Goal: Task Accomplishment & Management: Complete application form

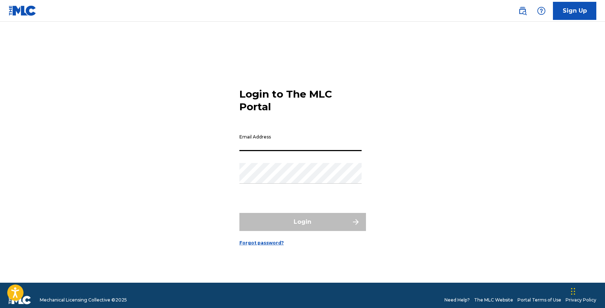
click at [261, 141] on input "Email Address" at bounding box center [300, 140] width 122 height 21
click at [262, 141] on input "Email Address" at bounding box center [300, 140] width 122 height 21
type input "[PERSON_NAME][EMAIL_ADDRESS][DOMAIN_NAME]"
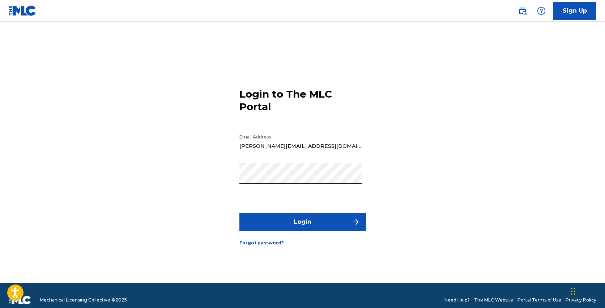
click at [313, 221] on button "Login" at bounding box center [302, 222] width 127 height 18
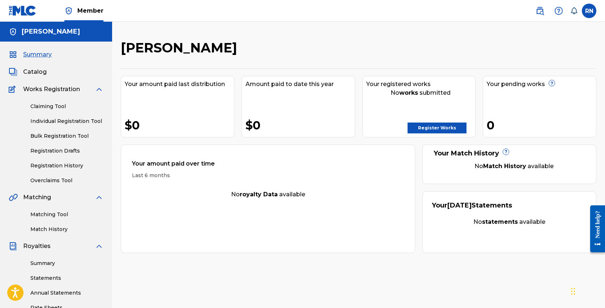
click at [430, 127] on link "Register Works" at bounding box center [436, 128] width 59 height 11
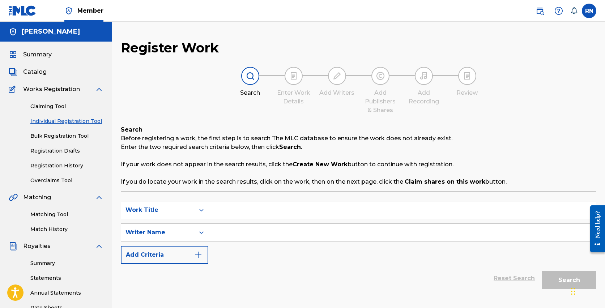
click at [70, 135] on link "Bulk Registration Tool" at bounding box center [66, 136] width 73 height 8
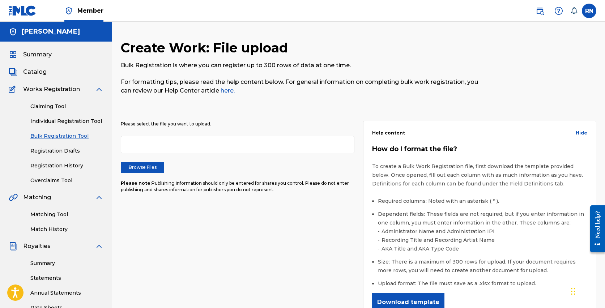
click at [143, 165] on label "Browse Files" at bounding box center [142, 167] width 43 height 11
click at [0, 0] on input "Browse Files" at bounding box center [0, 0] width 0 height 0
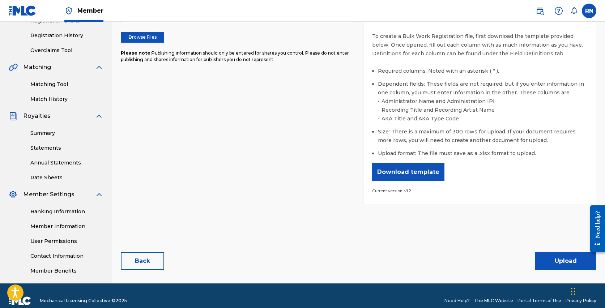
scroll to position [140, 0]
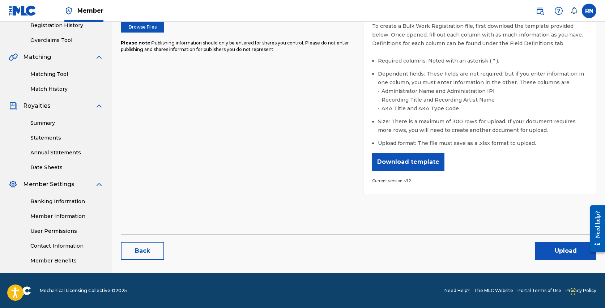
click at [562, 250] on button "Upload" at bounding box center [565, 251] width 61 height 18
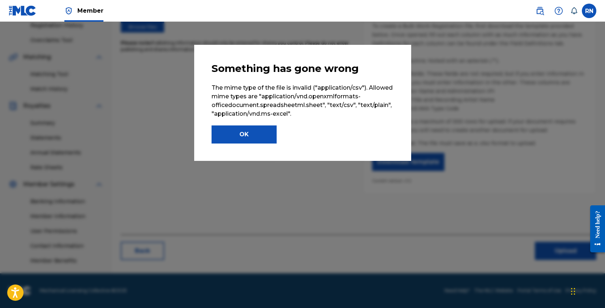
click at [245, 133] on button "OK" at bounding box center [243, 134] width 65 height 18
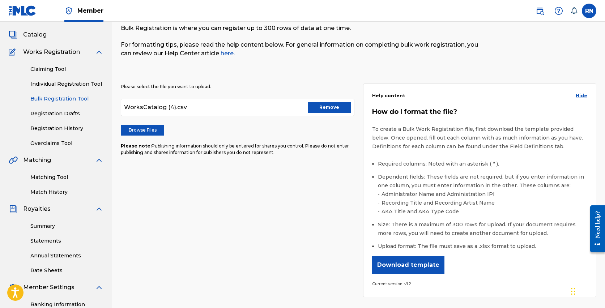
scroll to position [0, 0]
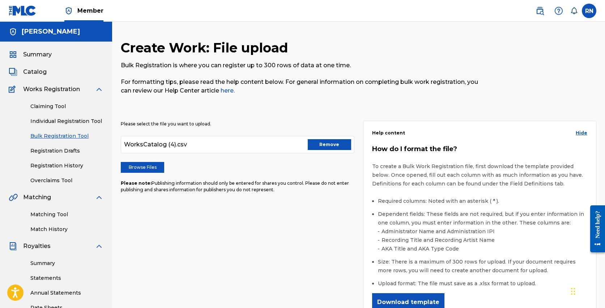
click at [160, 145] on span "WorksCatalog (4).csv" at bounding box center [155, 144] width 63 height 9
click at [152, 166] on label "Browse Files" at bounding box center [142, 167] width 43 height 11
click at [0, 0] on input "Browse Files" at bounding box center [0, 0] width 0 height 0
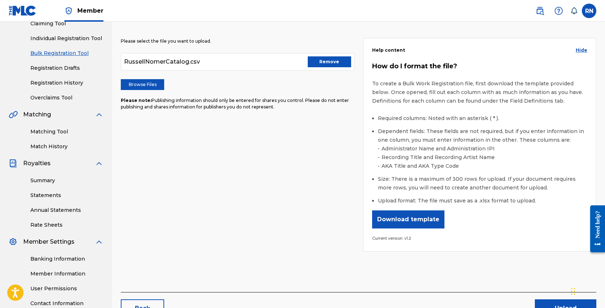
scroll to position [140, 0]
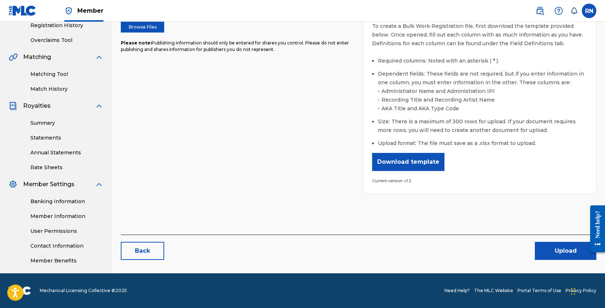
click at [547, 248] on button "Upload" at bounding box center [565, 251] width 61 height 18
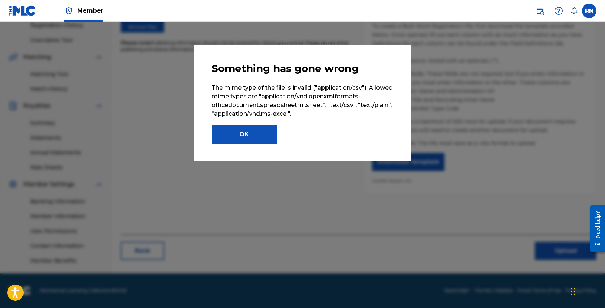
click at [251, 135] on button "OK" at bounding box center [243, 134] width 65 height 18
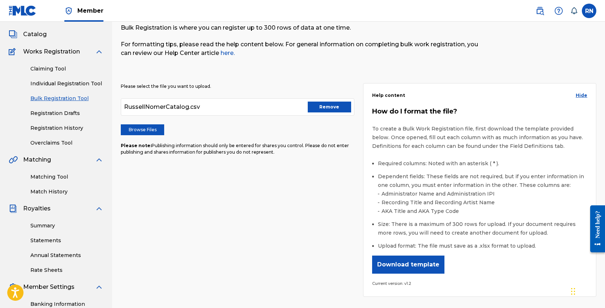
scroll to position [0, 0]
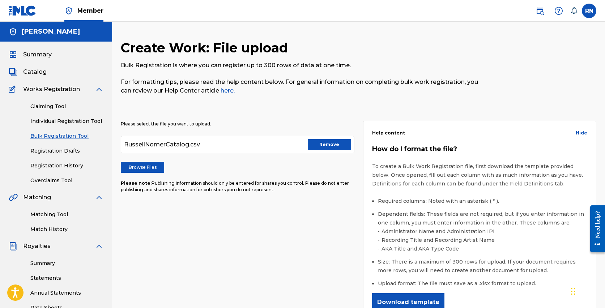
click at [332, 147] on button "Remove" at bounding box center [329, 144] width 43 height 11
click at [156, 167] on label "Browse Files" at bounding box center [142, 167] width 43 height 11
click at [0, 0] on input "Browse Files" at bounding box center [0, 0] width 0 height 0
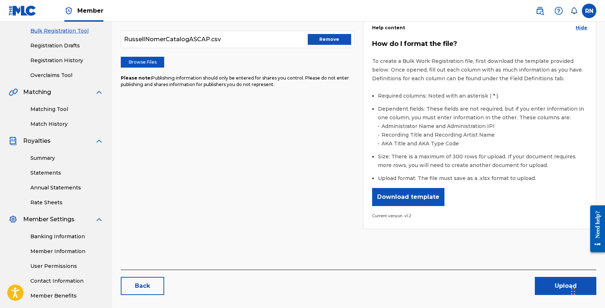
scroll to position [140, 0]
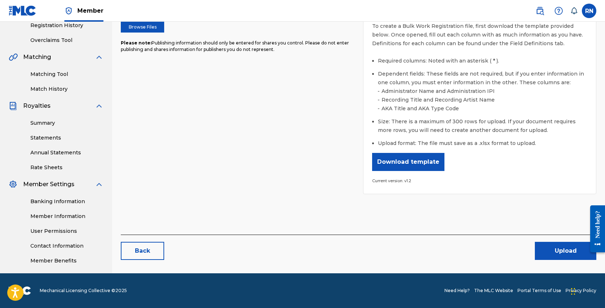
click at [558, 253] on button "Upload" at bounding box center [565, 251] width 61 height 18
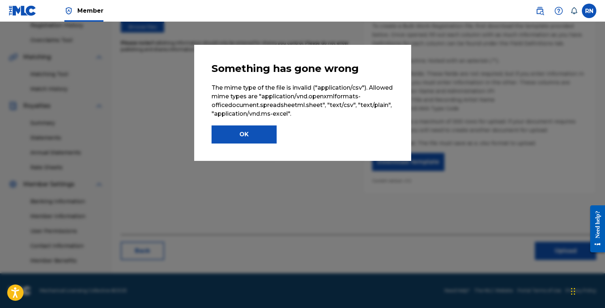
click at [254, 138] on button "OK" at bounding box center [243, 134] width 65 height 18
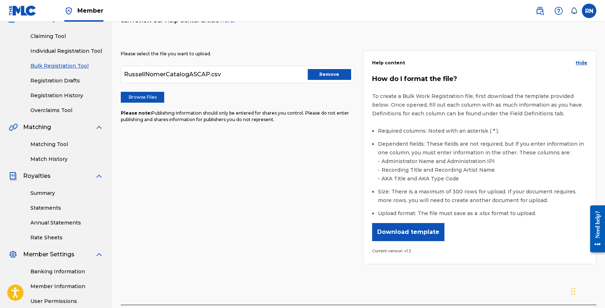
scroll to position [33, 0]
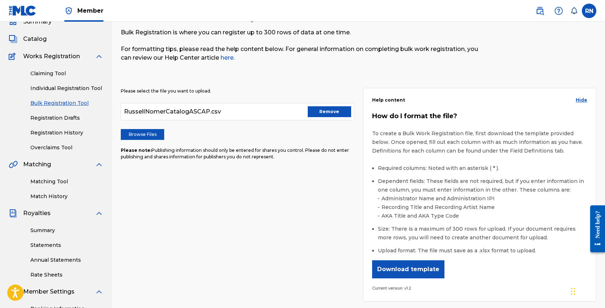
click at [419, 270] on button "Download template" at bounding box center [408, 269] width 72 height 18
click at [332, 114] on button "Remove" at bounding box center [329, 111] width 43 height 11
click at [155, 137] on label "Browse Files" at bounding box center [142, 134] width 43 height 11
click at [156, 135] on label "Browse Files" at bounding box center [142, 134] width 43 height 11
click at [0, 0] on input "Browse Files" at bounding box center [0, 0] width 0 height 0
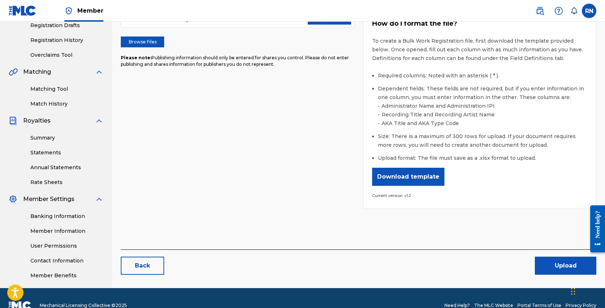
scroll to position [140, 0]
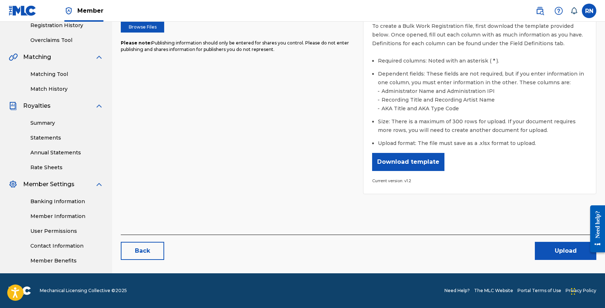
click at [561, 255] on button "Upload" at bounding box center [565, 251] width 61 height 18
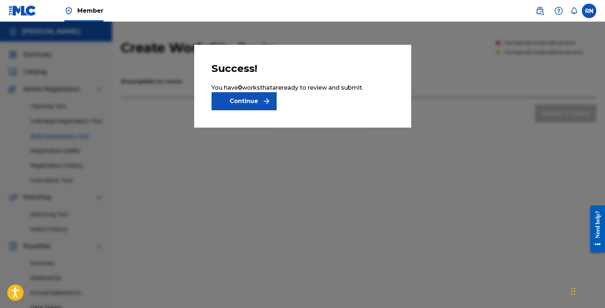
click at [256, 103] on button "Continue" at bounding box center [243, 101] width 65 height 18
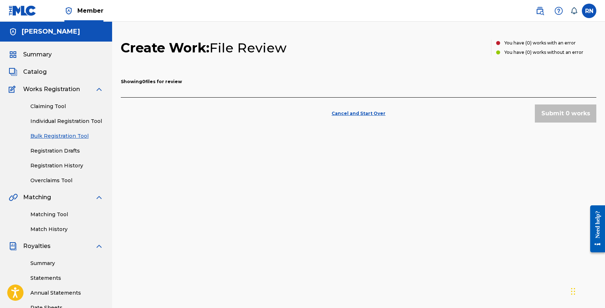
click at [63, 136] on link "Bulk Registration Tool" at bounding box center [66, 136] width 73 height 8
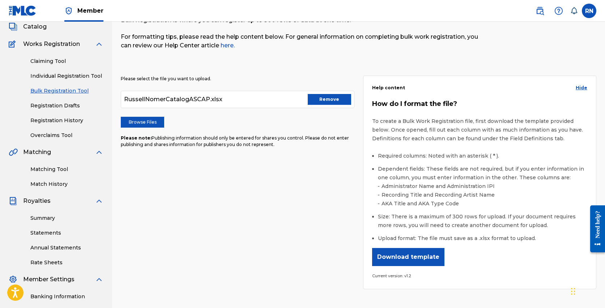
scroll to position [50, 0]
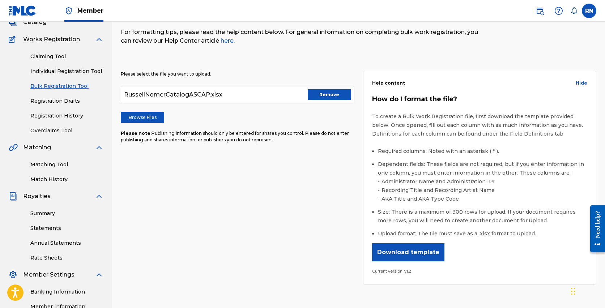
click at [418, 250] on button "Download template" at bounding box center [408, 252] width 72 height 18
click at [404, 253] on button "Download template" at bounding box center [408, 252] width 72 height 18
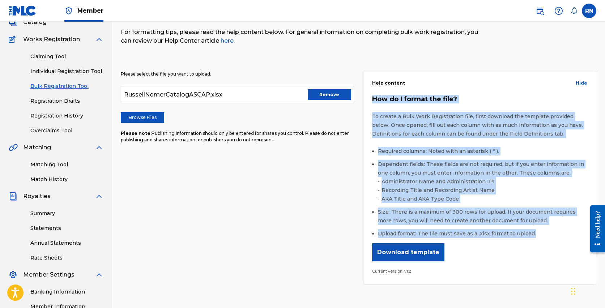
drag, startPoint x: 373, startPoint y: 98, endPoint x: 552, endPoint y: 235, distance: 225.6
click at [552, 235] on div "How do I format the file? To create a Bulk Work Registration file, first downlo…" at bounding box center [479, 185] width 215 height 180
copy div "How do I format the file? To create a Bulk Work Registration file, first downlo…"
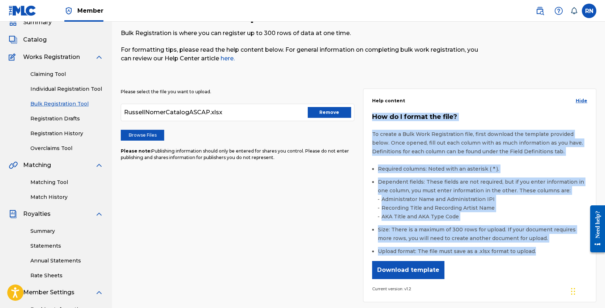
scroll to position [0, 0]
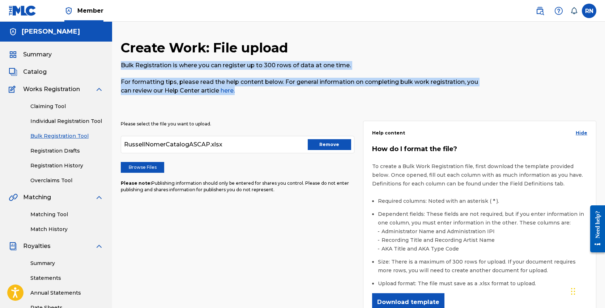
drag, startPoint x: 121, startPoint y: 65, endPoint x: 252, endPoint y: 90, distance: 133.7
click at [252, 90] on div "Bulk Registration is where you can register up to 300 rows of data at one time.…" at bounding box center [304, 78] width 366 height 34
copy div "Bulk Registration is where you can register up to 300 rows of data at one time.…"
click at [232, 90] on link "here." at bounding box center [227, 90] width 16 height 7
